Goal: Task Accomplishment & Management: Manage account settings

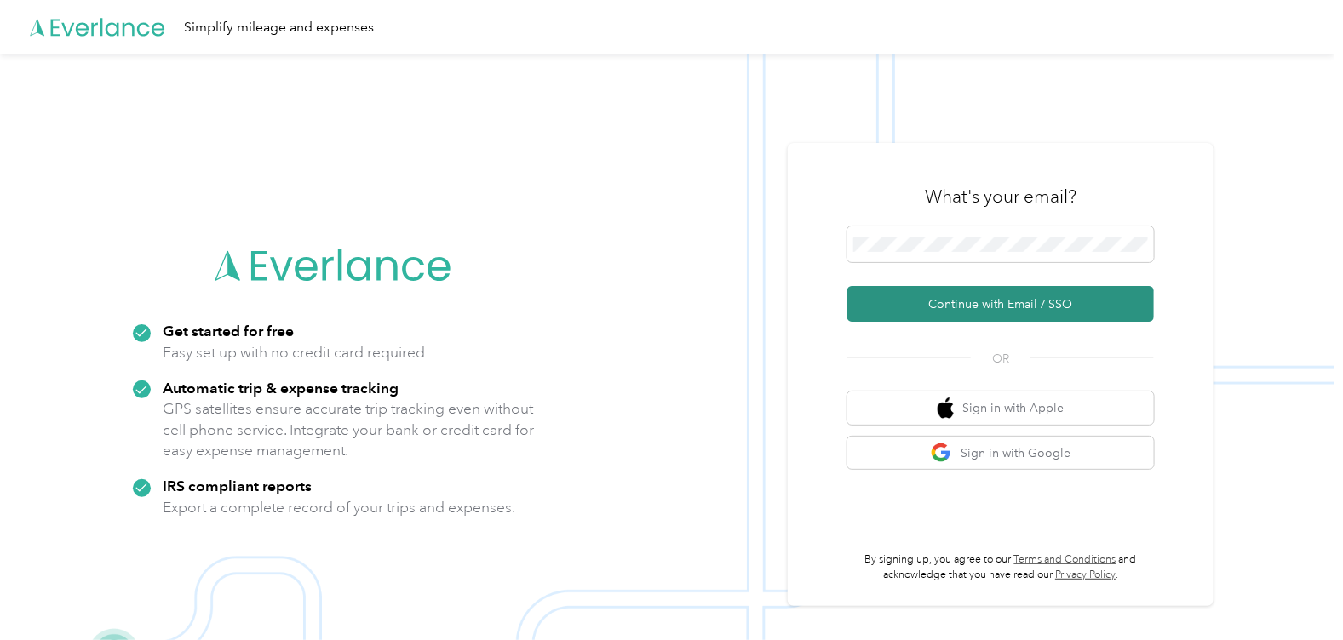
click at [992, 315] on button "Continue with Email / SSO" at bounding box center [1000, 304] width 307 height 36
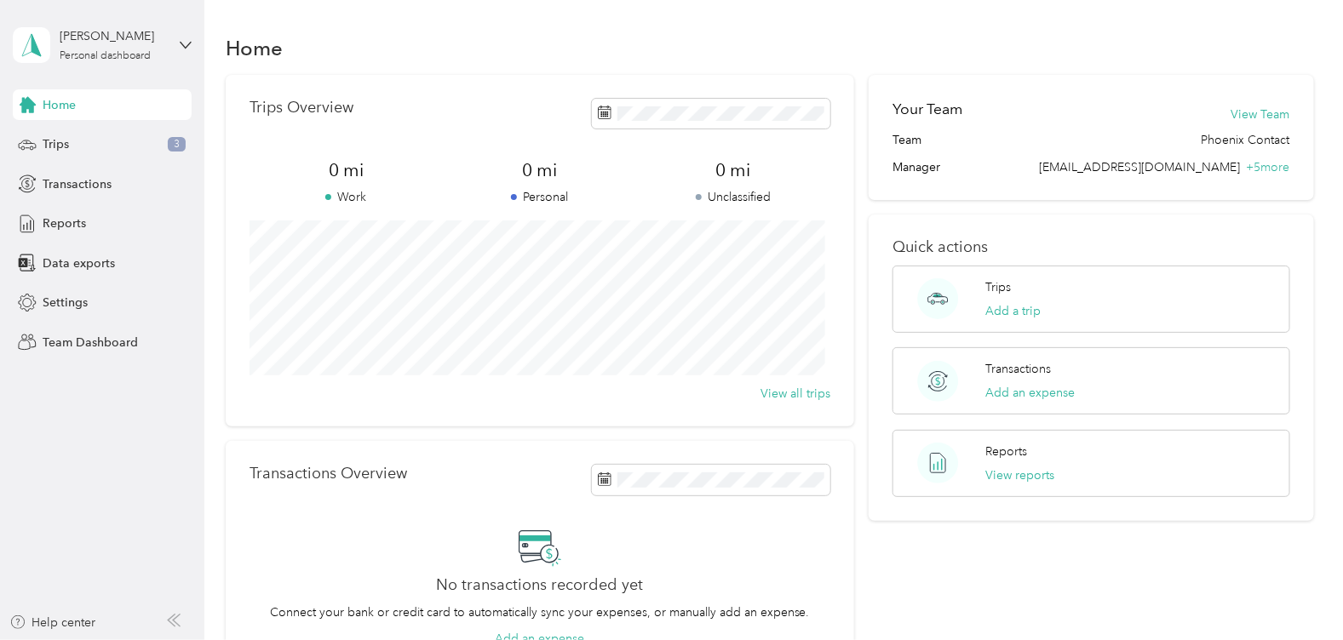
click at [108, 64] on div "[PERSON_NAME] Personal dashboard" at bounding box center [102, 45] width 179 height 60
click at [91, 140] on div "Team dashboard" at bounding box center [73, 140] width 91 height 18
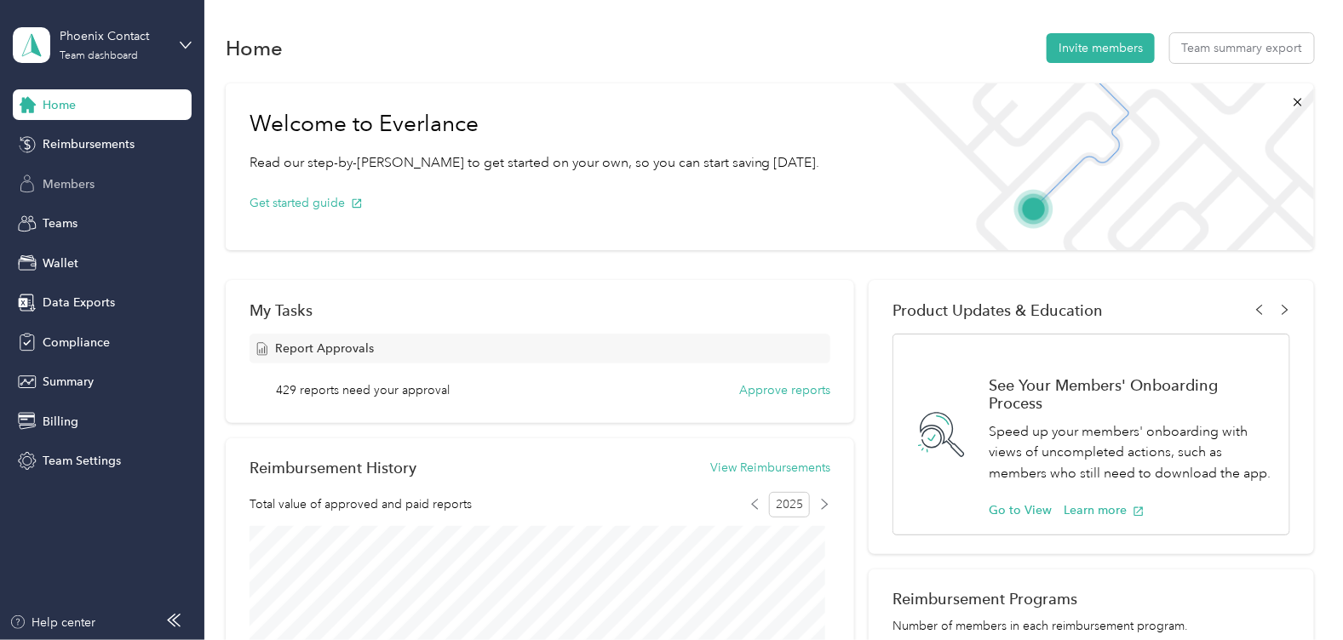
click at [82, 172] on div "Members" at bounding box center [102, 184] width 179 height 31
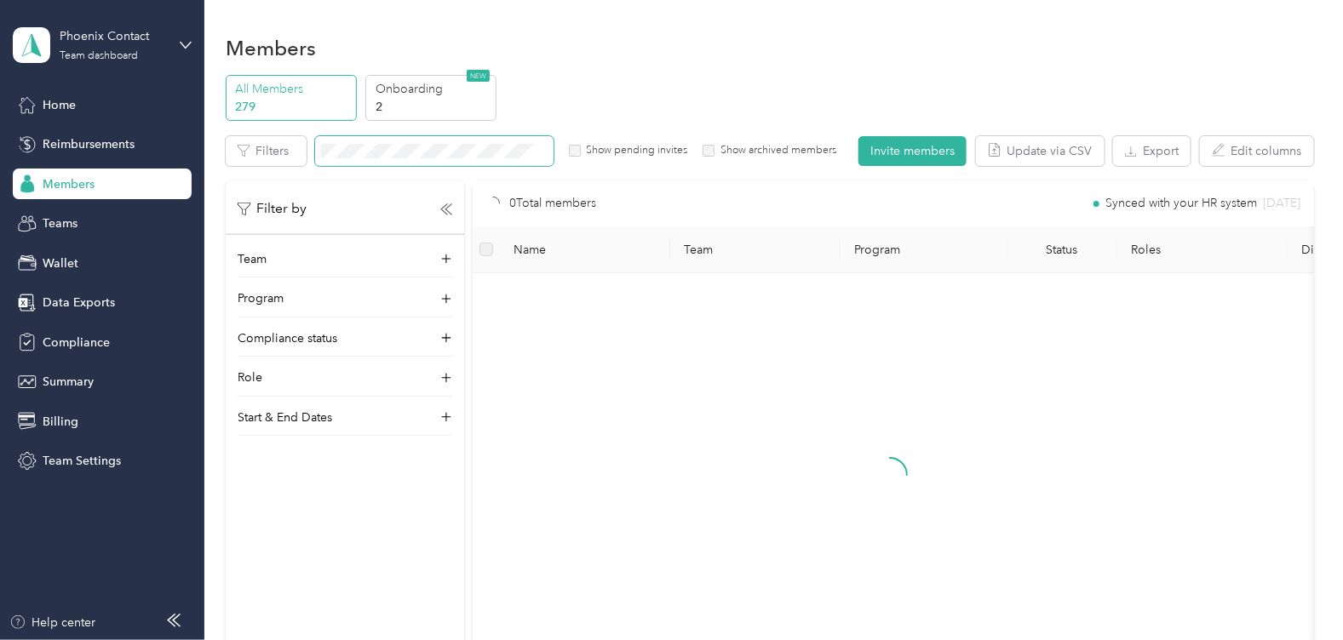
click at [406, 158] on span at bounding box center [434, 151] width 238 height 30
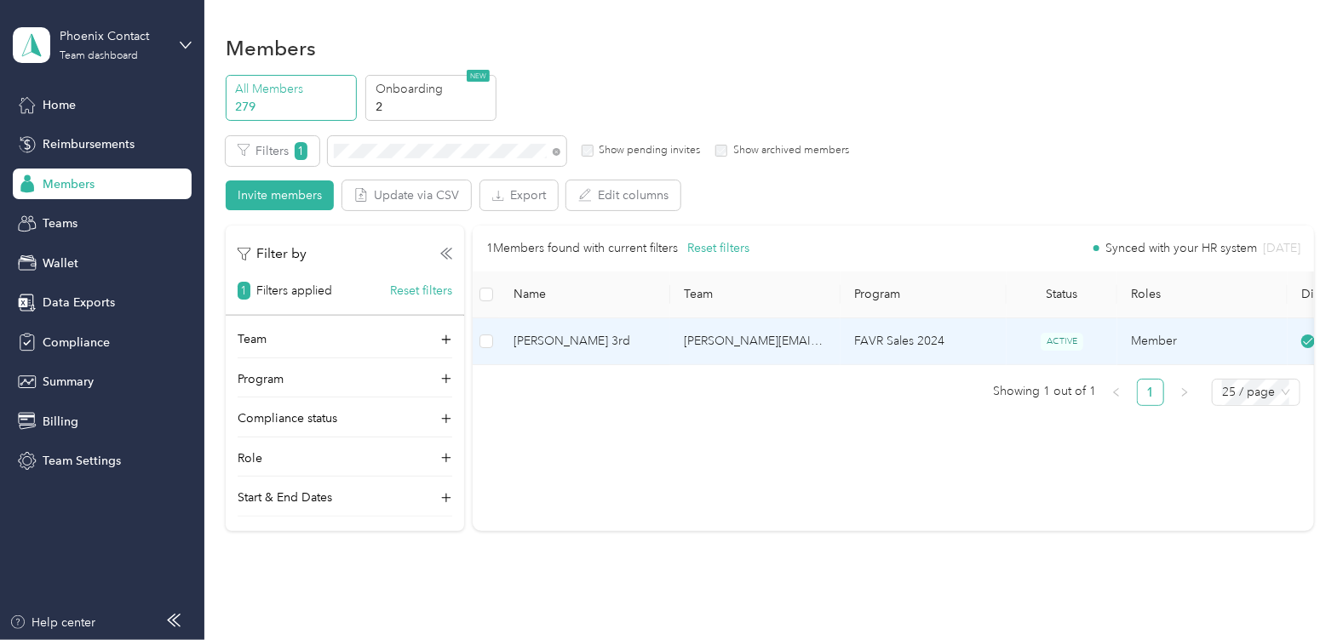
click at [597, 345] on span "[PERSON_NAME] 3rd" at bounding box center [585, 341] width 143 height 19
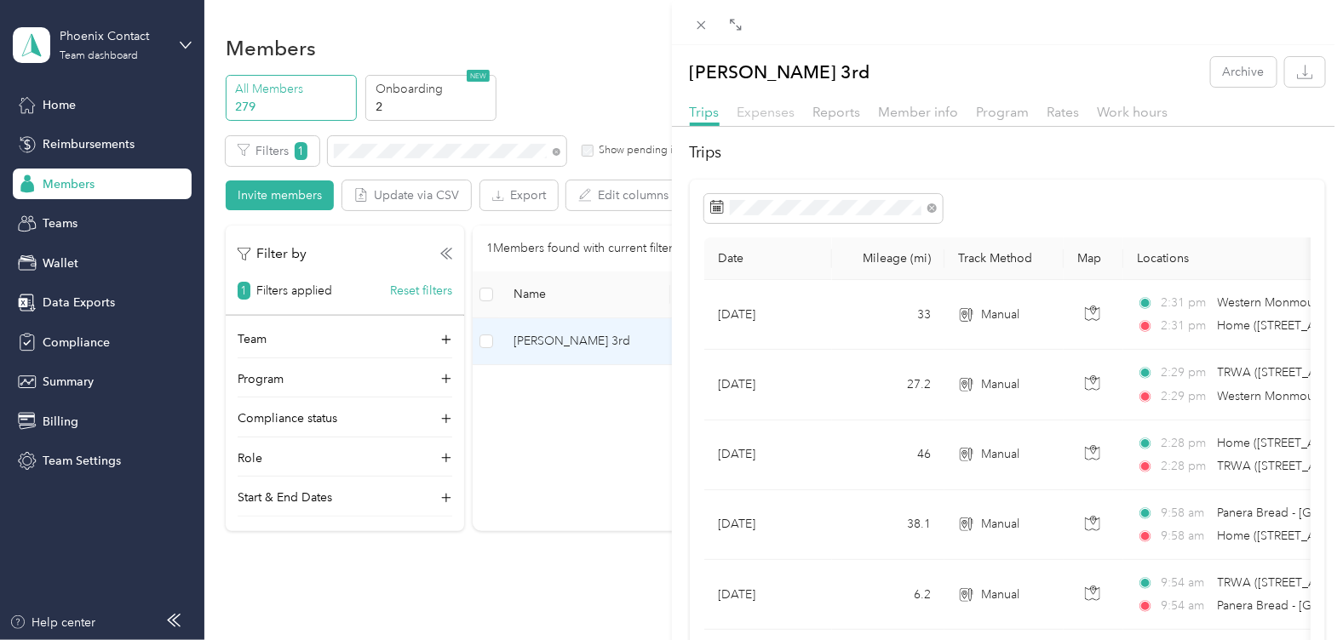
click at [764, 118] on span "Expenses" at bounding box center [767, 112] width 58 height 16
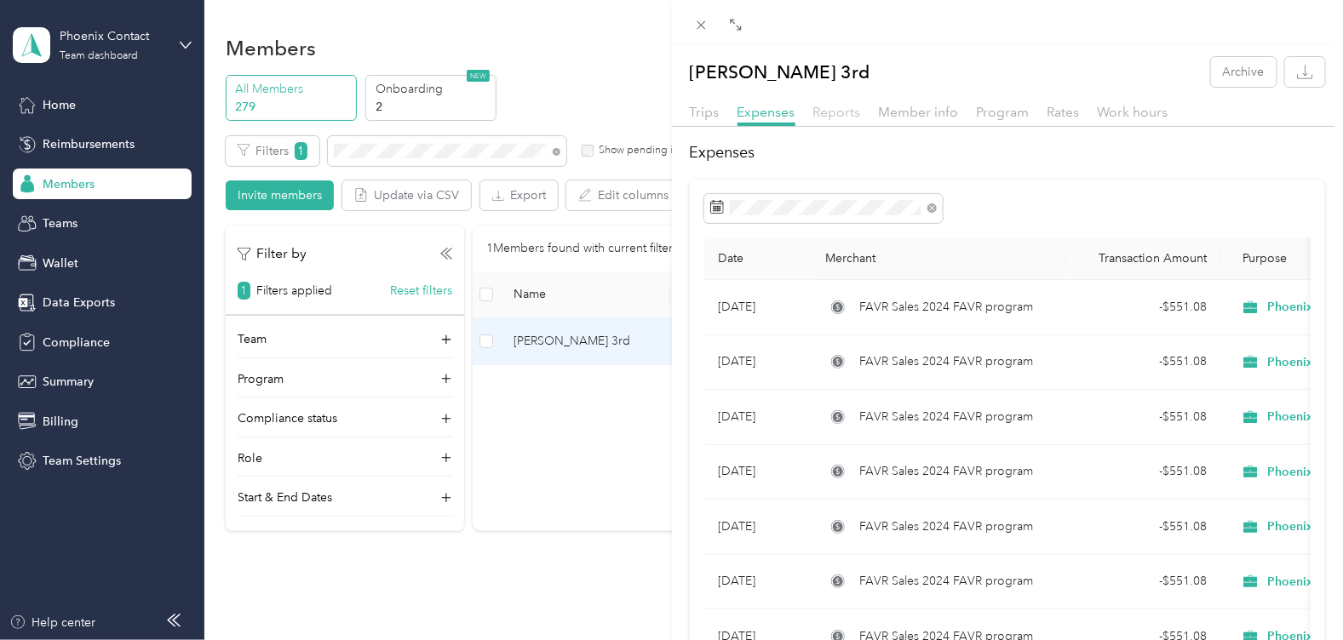
click at [840, 117] on span "Reports" at bounding box center [837, 112] width 48 height 16
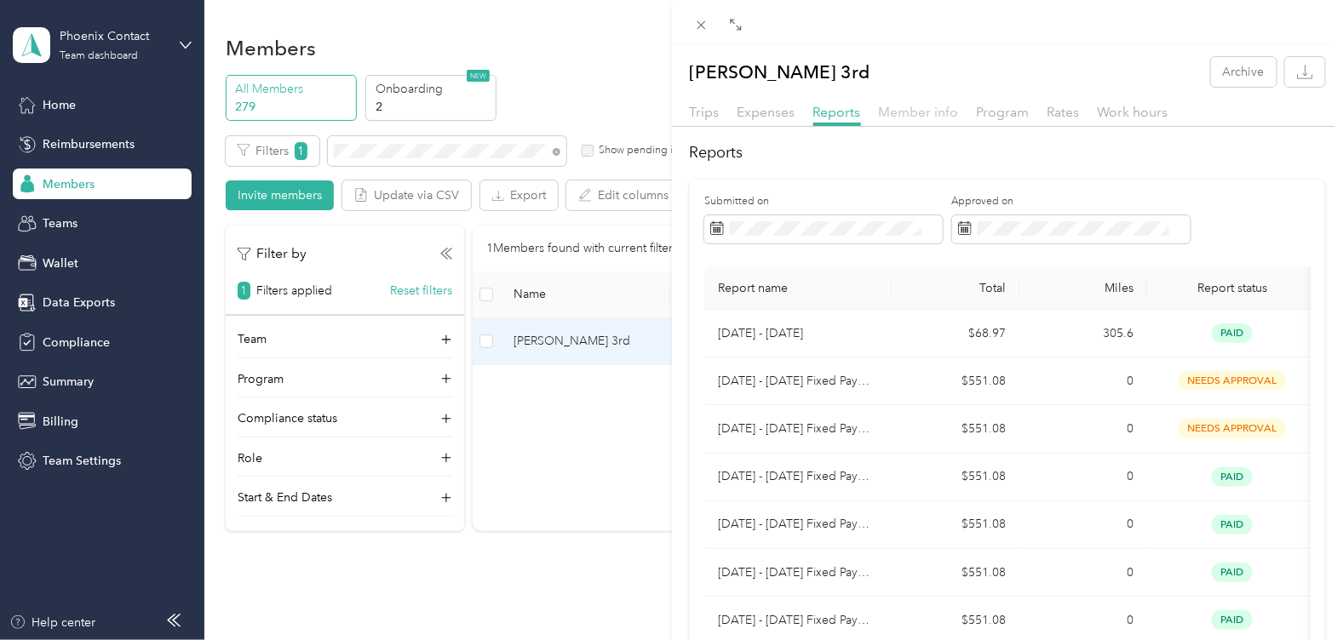
click at [899, 117] on span "Member info" at bounding box center [919, 112] width 80 height 16
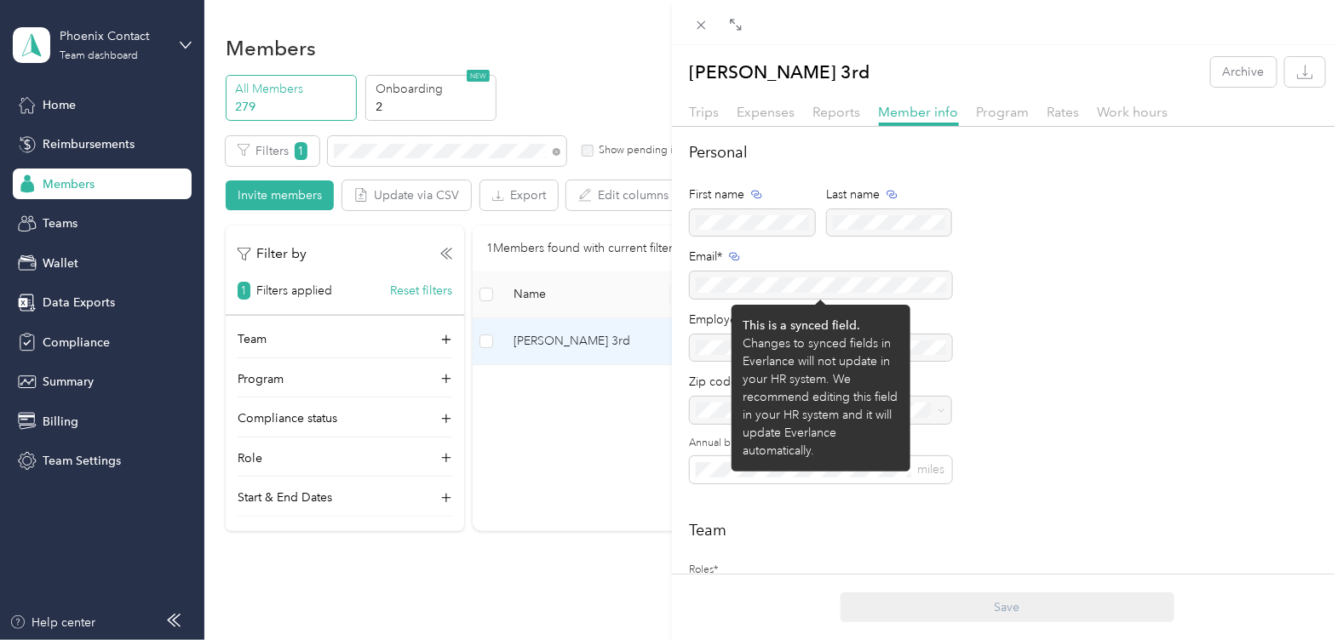
drag, startPoint x: 839, startPoint y: 283, endPoint x: 745, endPoint y: 296, distance: 94.6
click at [745, 296] on div at bounding box center [821, 285] width 262 height 27
